Goal: Task Accomplishment & Management: Use online tool/utility

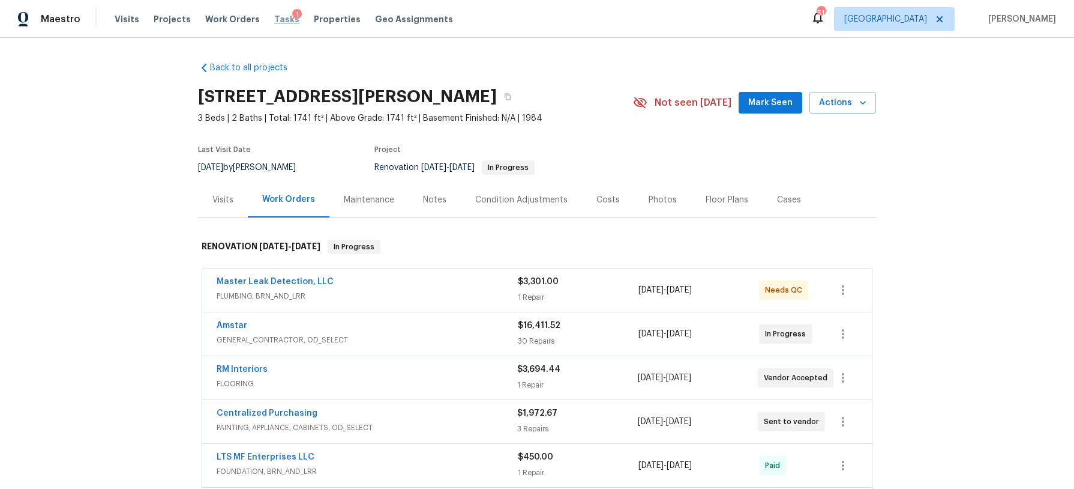
click at [280, 22] on span "Tasks" at bounding box center [286, 19] width 25 height 8
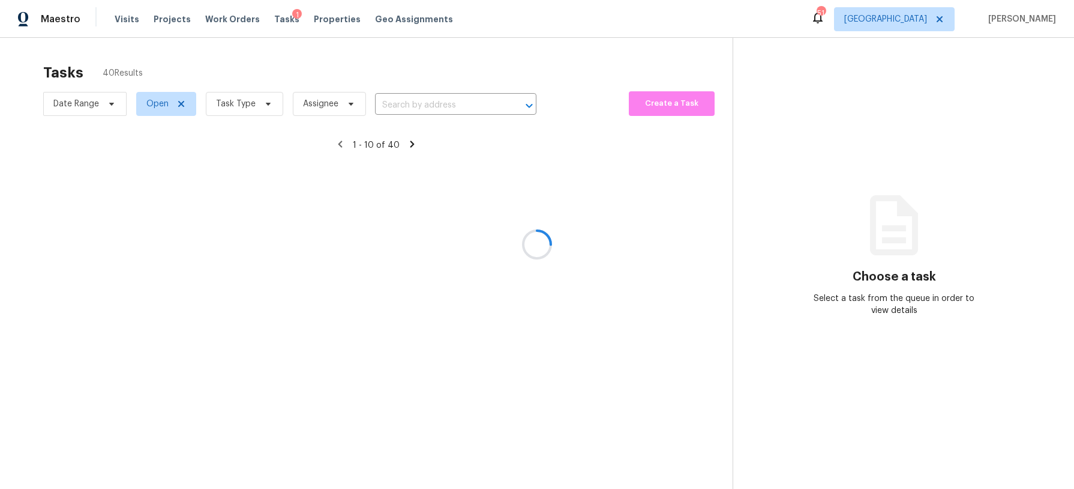
click at [266, 106] on div at bounding box center [537, 244] width 1074 height 489
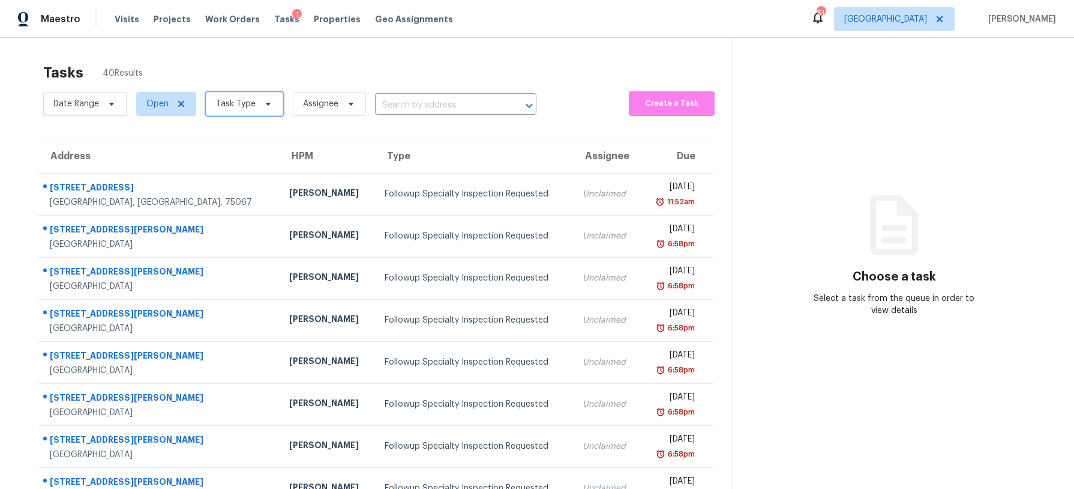
click at [266, 106] on icon at bounding box center [268, 104] width 10 height 10
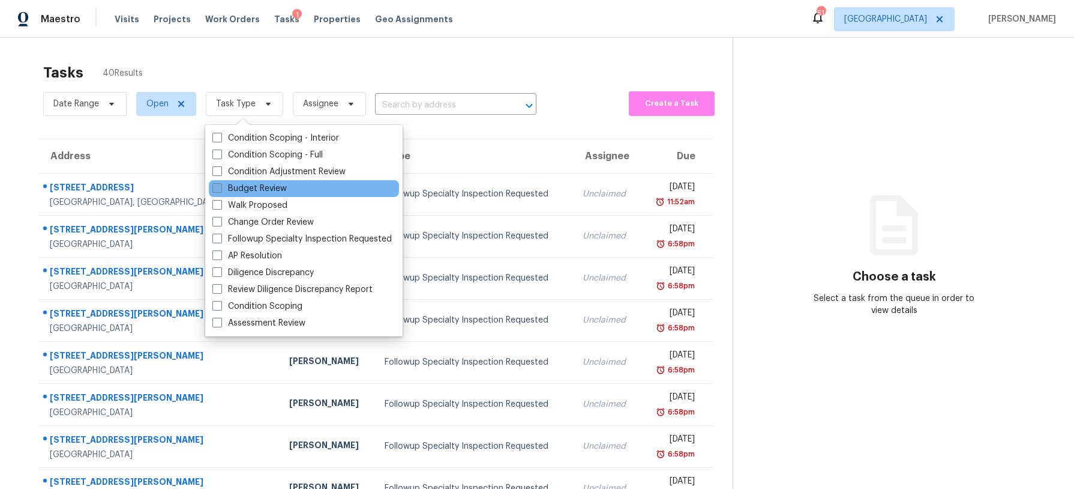
click at [259, 186] on label "Budget Review" at bounding box center [249, 188] width 74 height 12
click at [220, 186] on input "Budget Review" at bounding box center [216, 186] width 8 height 8
checkbox input "true"
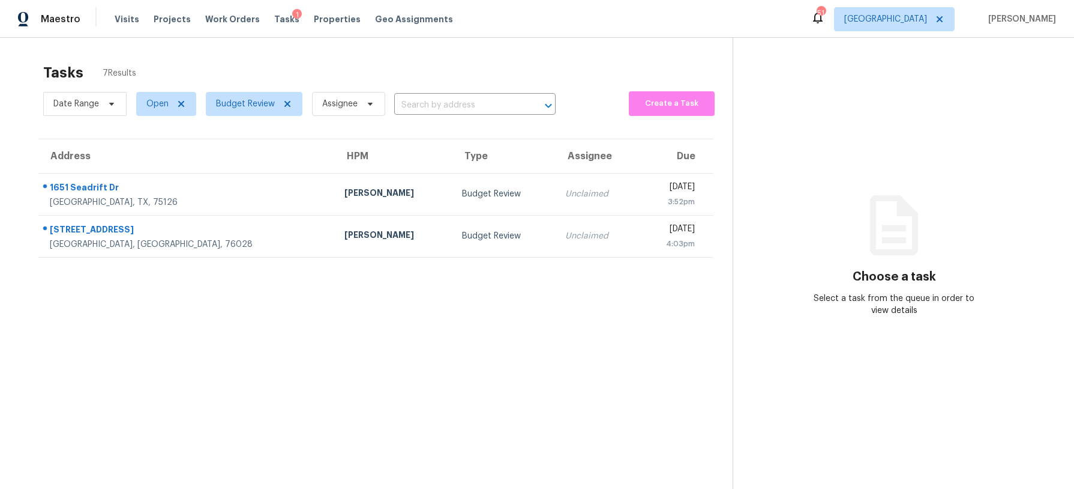
click at [294, 69] on div "Tasks 7 Results" at bounding box center [388, 72] width 690 height 31
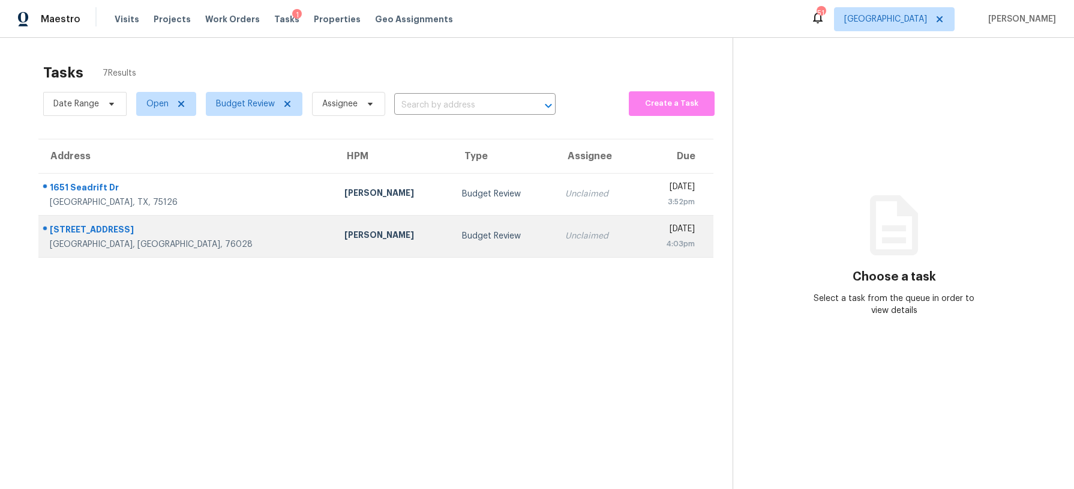
click at [462, 235] on div "Budget Review" at bounding box center [504, 236] width 84 height 12
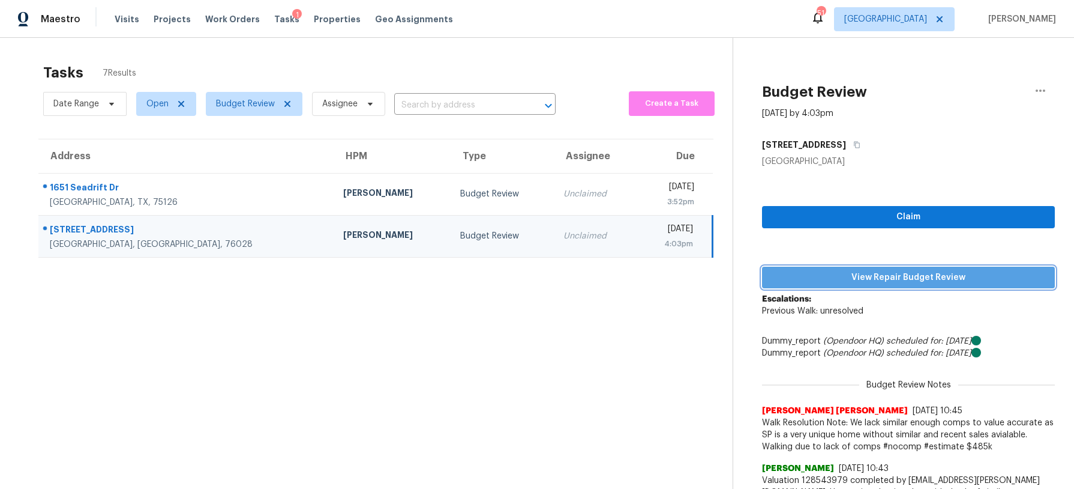
click at [943, 280] on span "View Repair Budget Review" at bounding box center [909, 277] width 274 height 15
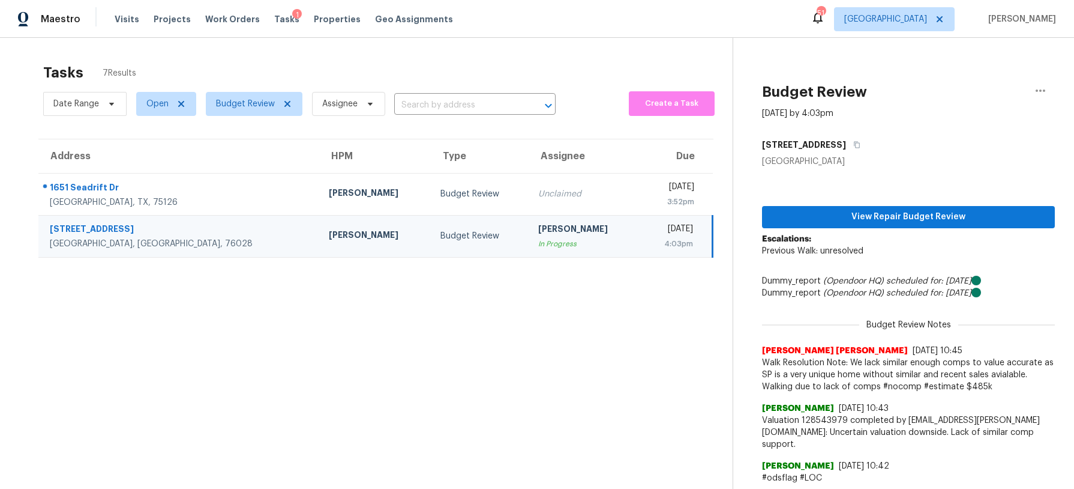
click at [538, 238] on div "In Progress" at bounding box center [584, 244] width 92 height 12
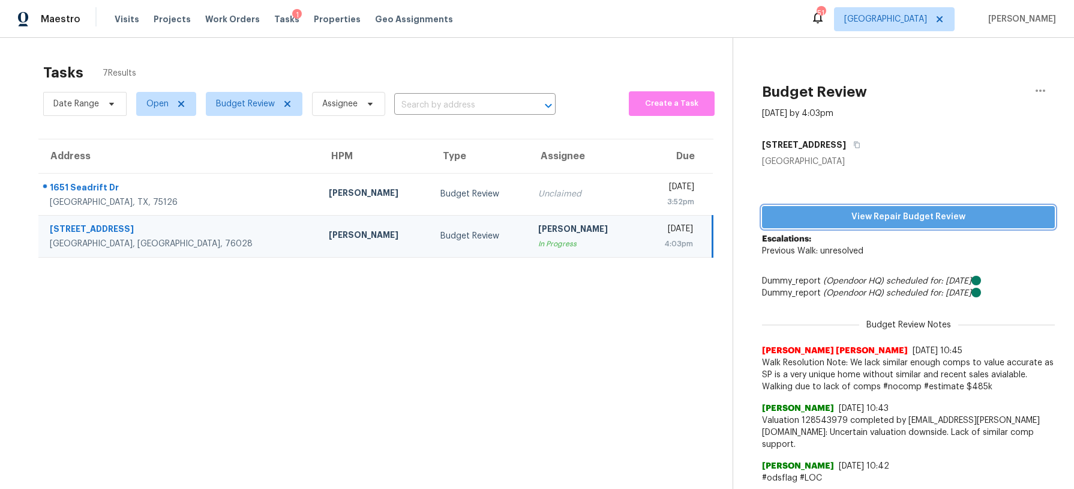
click at [839, 224] on button "View Repair Budget Review" at bounding box center [908, 217] width 293 height 22
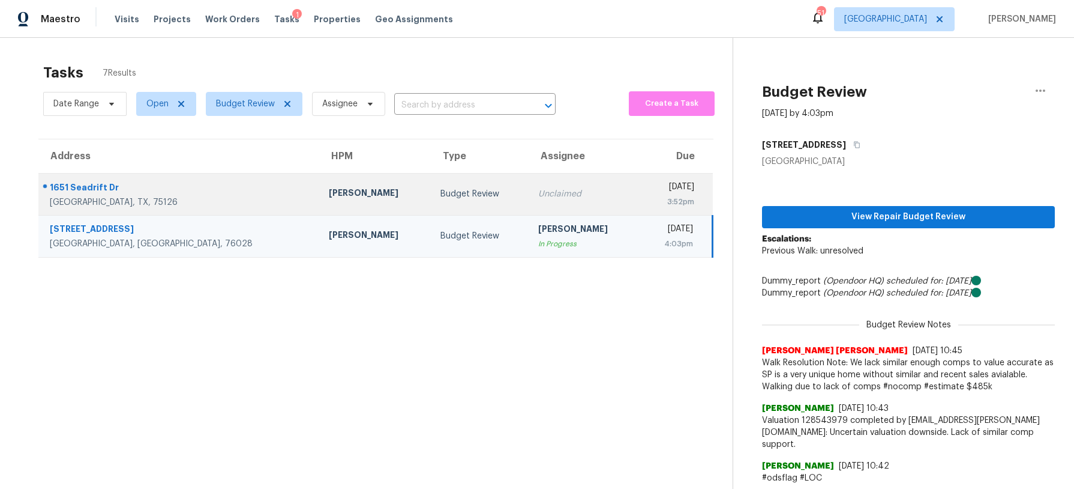
click at [529, 187] on td "Unclaimed" at bounding box center [585, 194] width 112 height 42
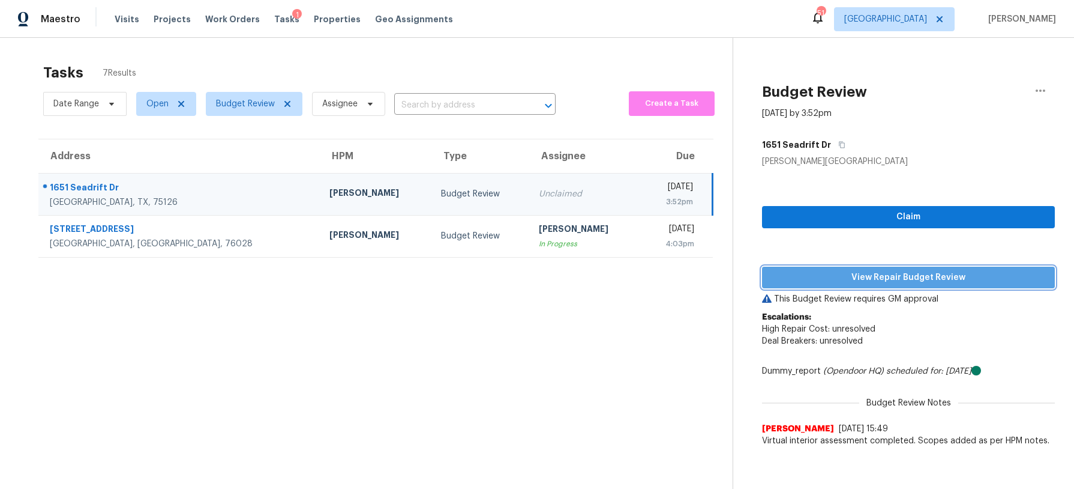
click at [903, 287] on button "View Repair Budget Review" at bounding box center [908, 277] width 293 height 22
